Goal: Information Seeking & Learning: Learn about a topic

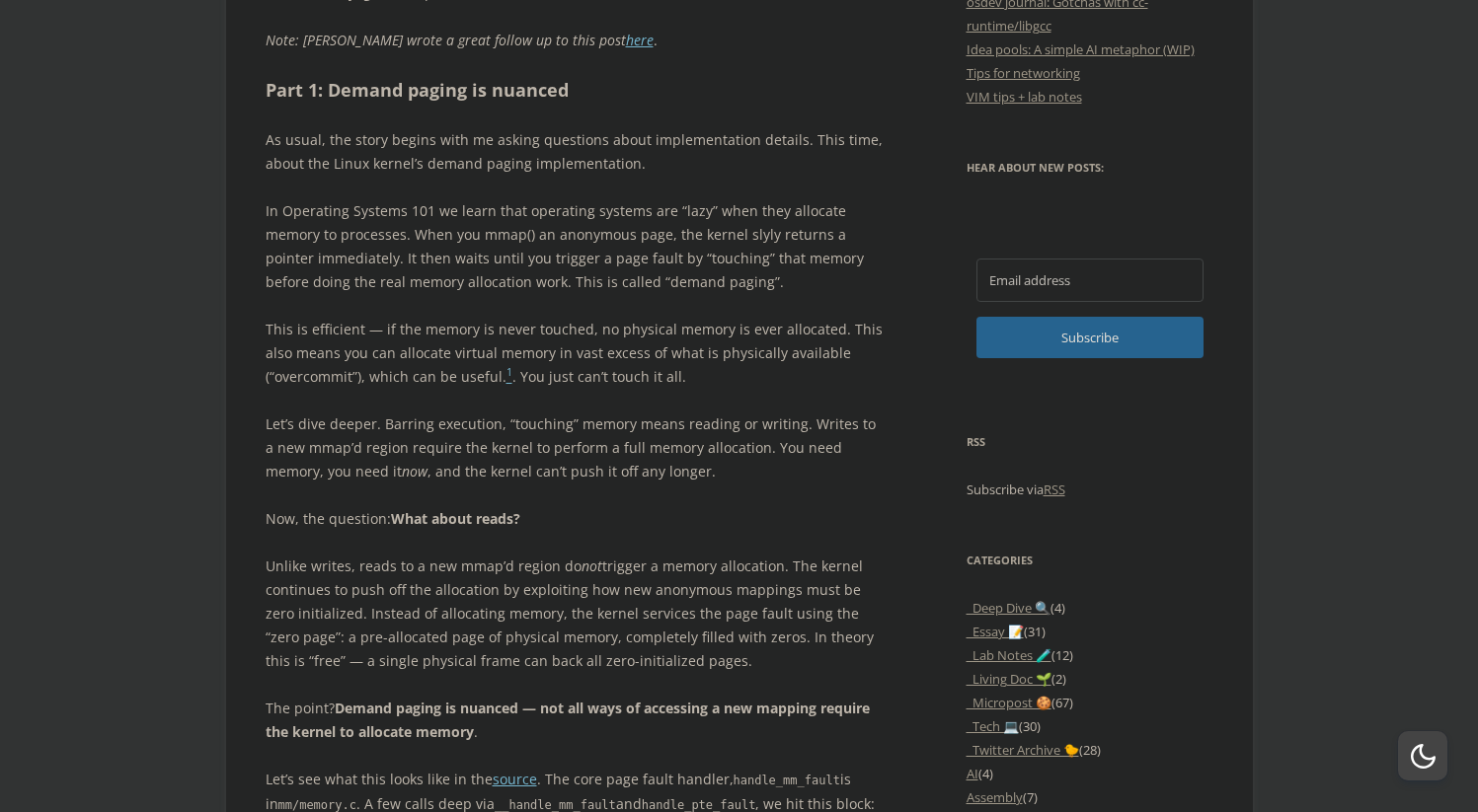
scroll to position [1189, 0]
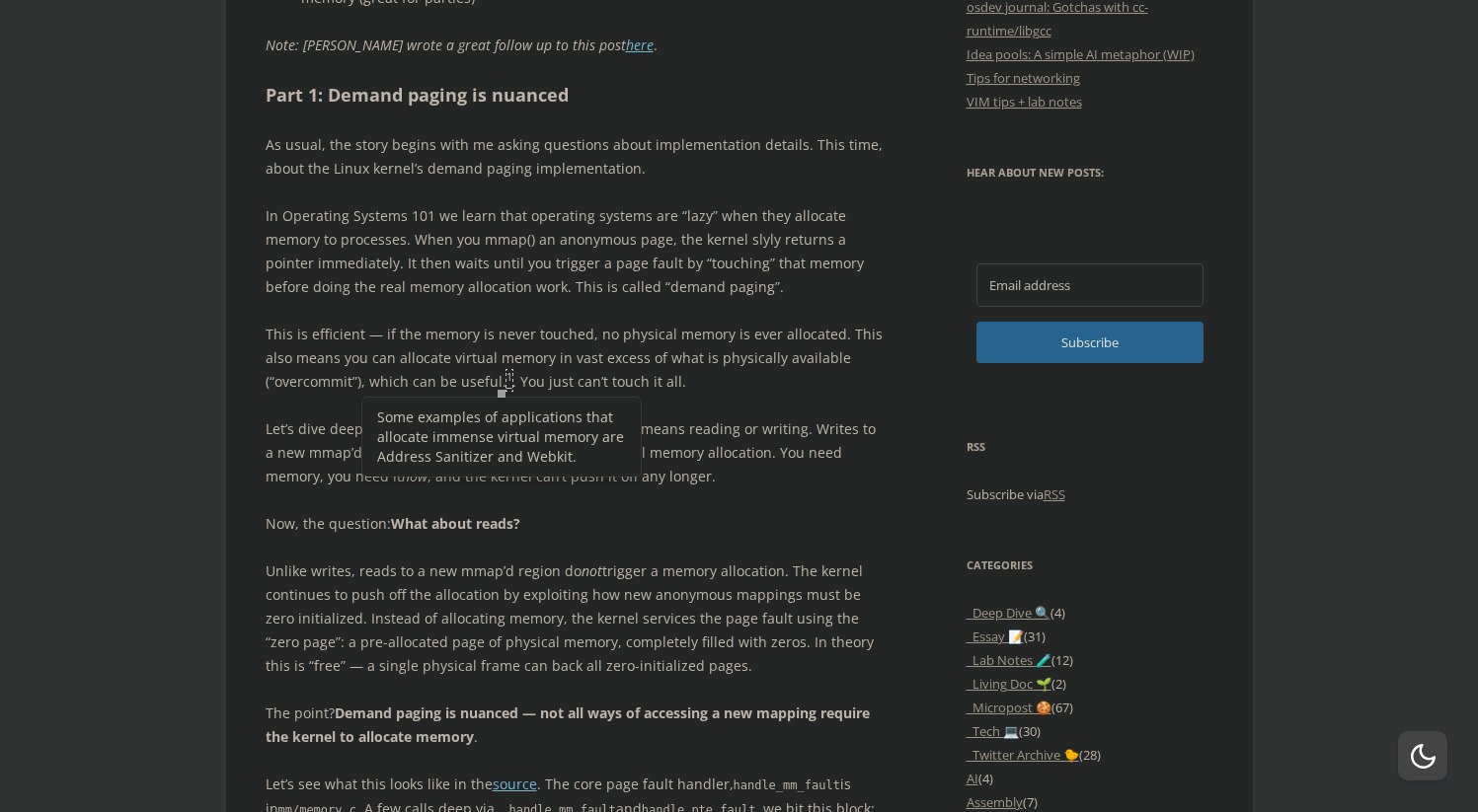
click at [506, 374] on sup "1" at bounding box center [509, 377] width 6 height 14
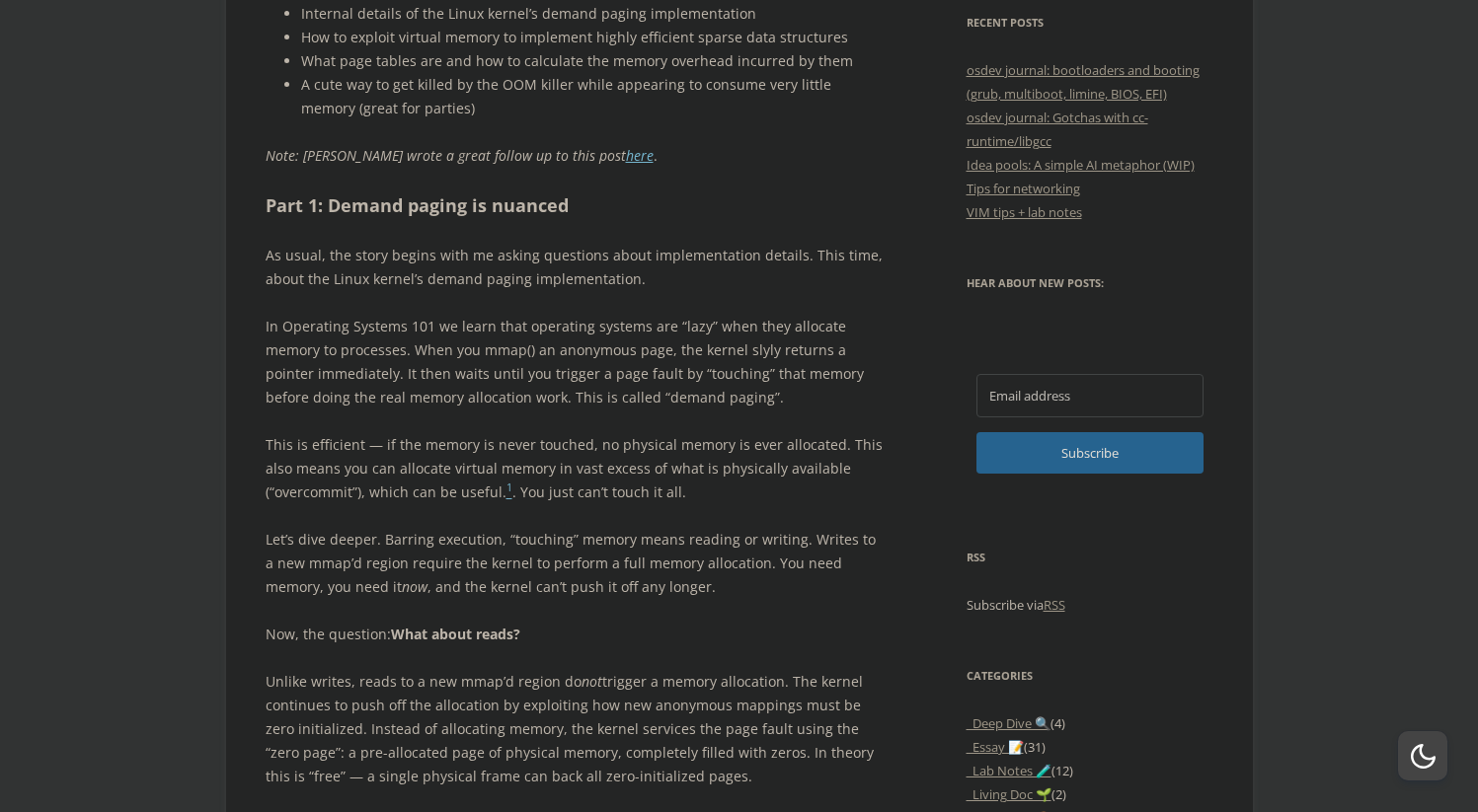
scroll to position [1096, 0]
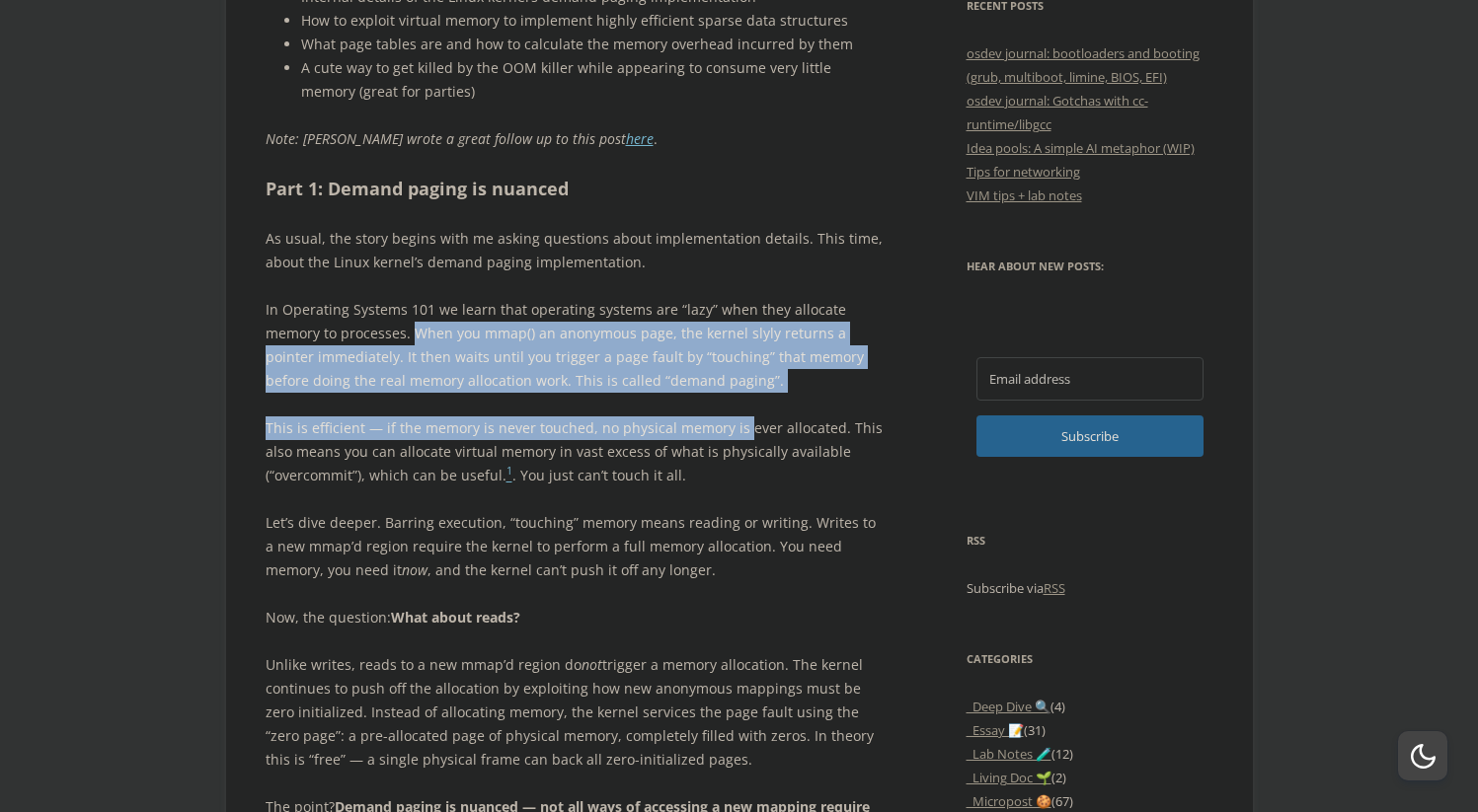
drag, startPoint x: 739, startPoint y: 416, endPoint x: 408, endPoint y: 340, distance: 339.6
click at [408, 340] on p "In Operating Systems 101 we learn that operating systems are “lazy” when they a…" at bounding box center [574, 346] width 617 height 95
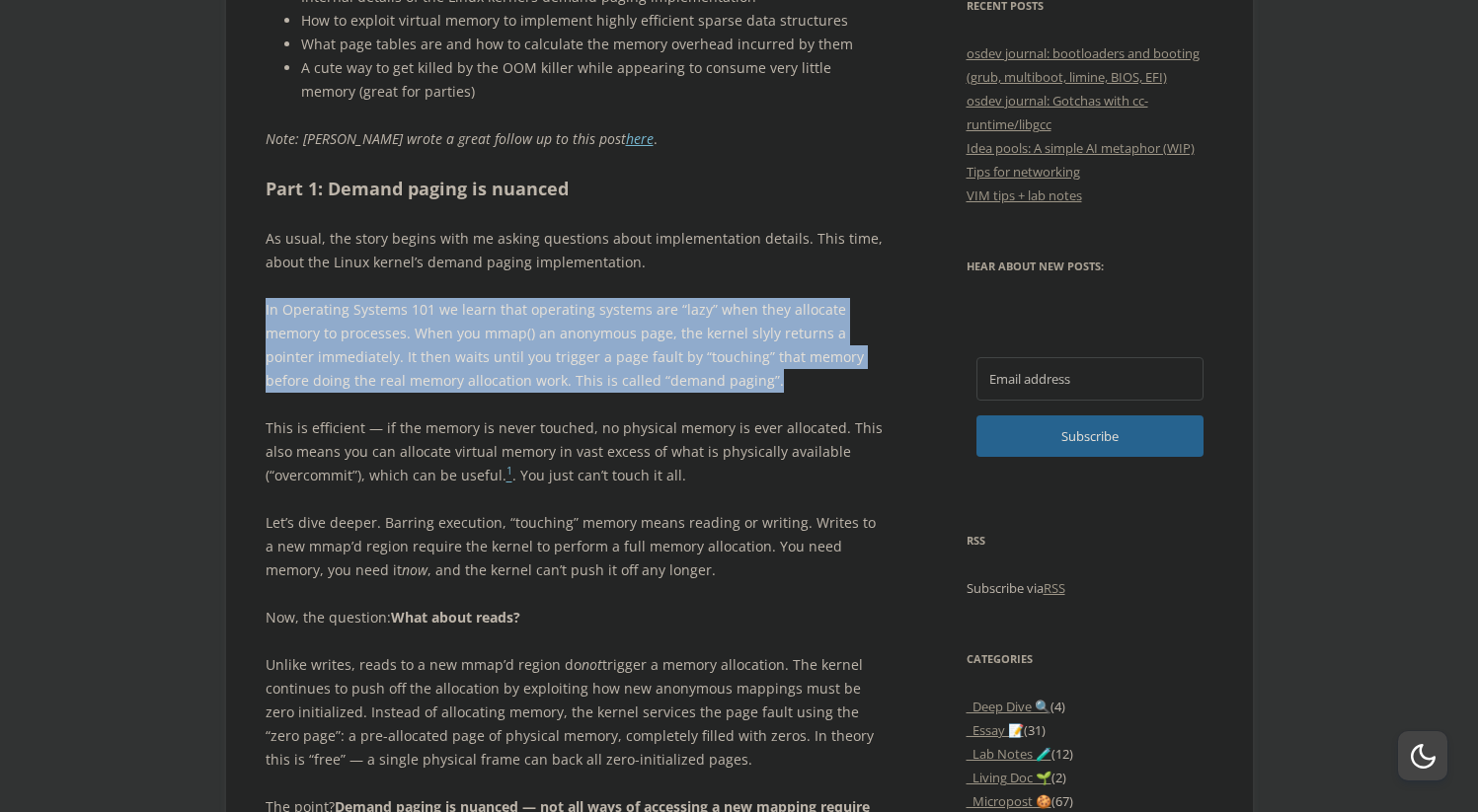
drag, startPoint x: 264, startPoint y: 298, endPoint x: 717, endPoint y: 385, distance: 461.3
click at [717, 385] on p "In Operating Systems 101 we learn that operating systems are “lazy” when they a…" at bounding box center [574, 346] width 617 height 95
copy p "In Operating Systems 101 we learn that operating systems are “lazy” when they a…"
